Goal: Find specific page/section: Find specific page/section

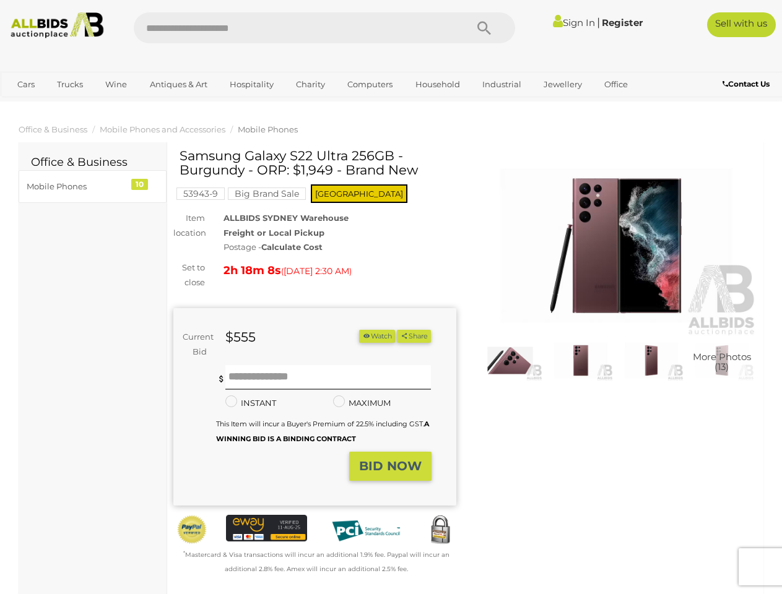
click at [391, 297] on div "Samsung Galaxy S22 Ultra 256GB - Burgundy - ORP: $1,949 - Brand New 53943-9 Big…" at bounding box center [314, 363] width 283 height 428
click at [484, 28] on icon "Search" at bounding box center [484, 28] width 14 height 19
click at [26, 84] on link "Cars" at bounding box center [25, 84] width 33 height 20
click at [70, 84] on link "Trucks" at bounding box center [70, 84] width 42 height 20
click at [116, 84] on link "Wine" at bounding box center [116, 84] width 38 height 20
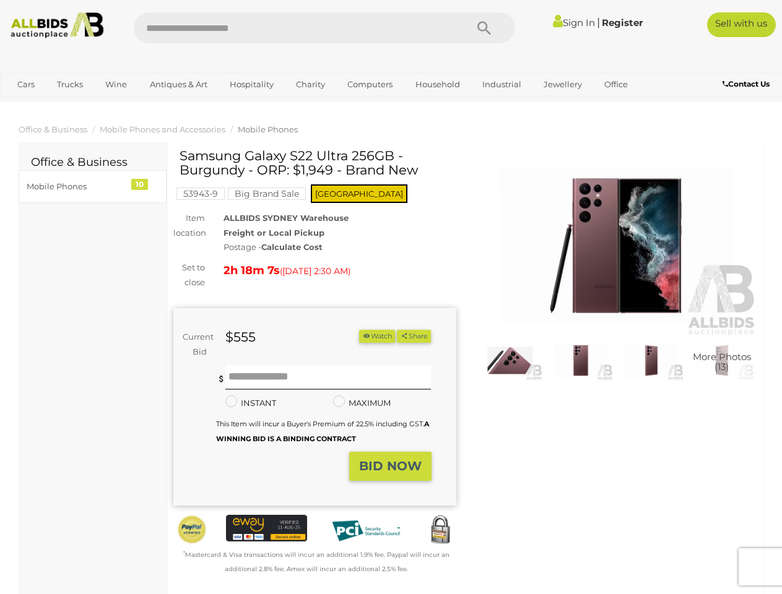
click at [178, 84] on link "Antiques & Art" at bounding box center [179, 84] width 74 height 20
click at [251, 84] on link "Hospitality" at bounding box center [252, 84] width 60 height 20
click at [310, 84] on link "Charity" at bounding box center [310, 84] width 45 height 20
click at [368, 84] on link "Computers" at bounding box center [369, 84] width 61 height 20
click at [436, 84] on link "Household" at bounding box center [437, 84] width 61 height 20
